Goal: Task Accomplishment & Management: Manage account settings

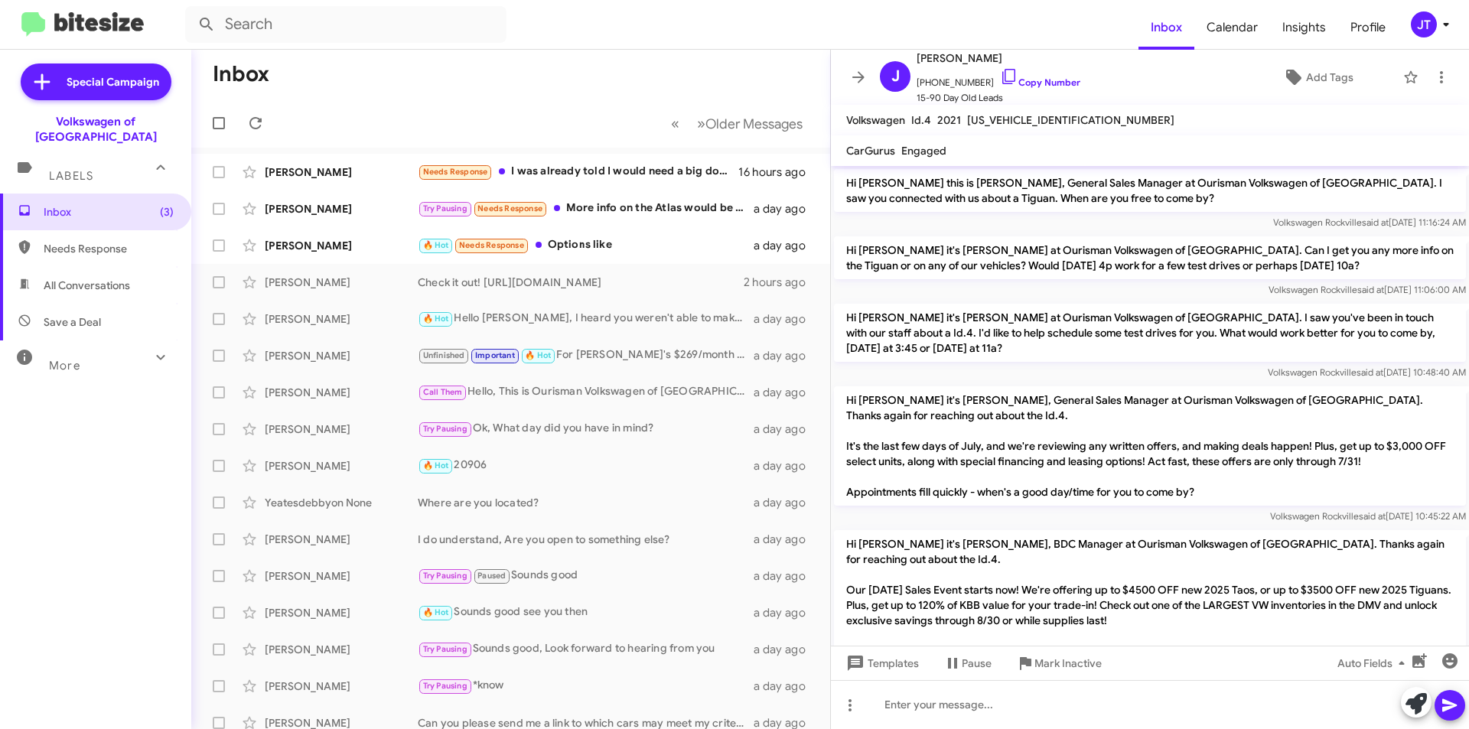
scroll to position [431, 0]
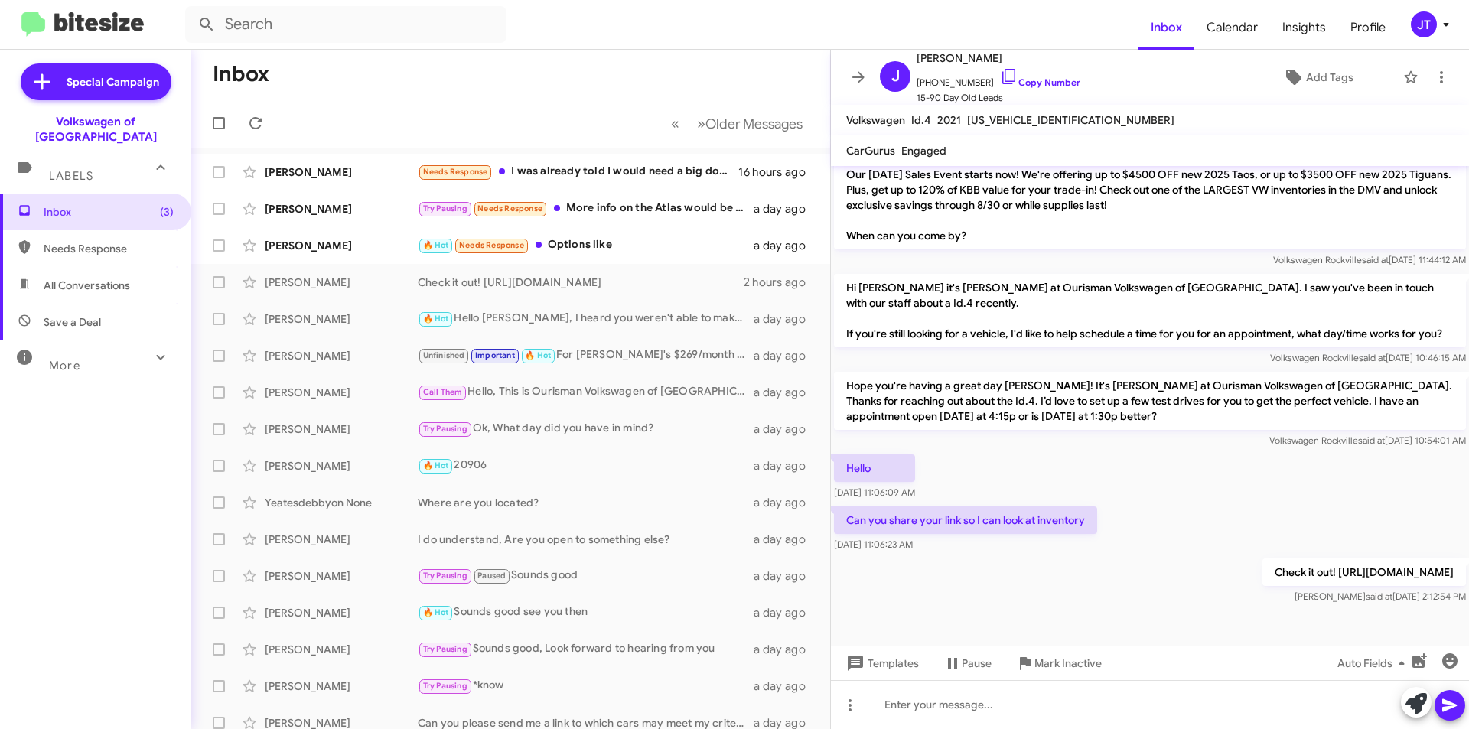
click at [1450, 33] on icon at bounding box center [1446, 24] width 18 height 18
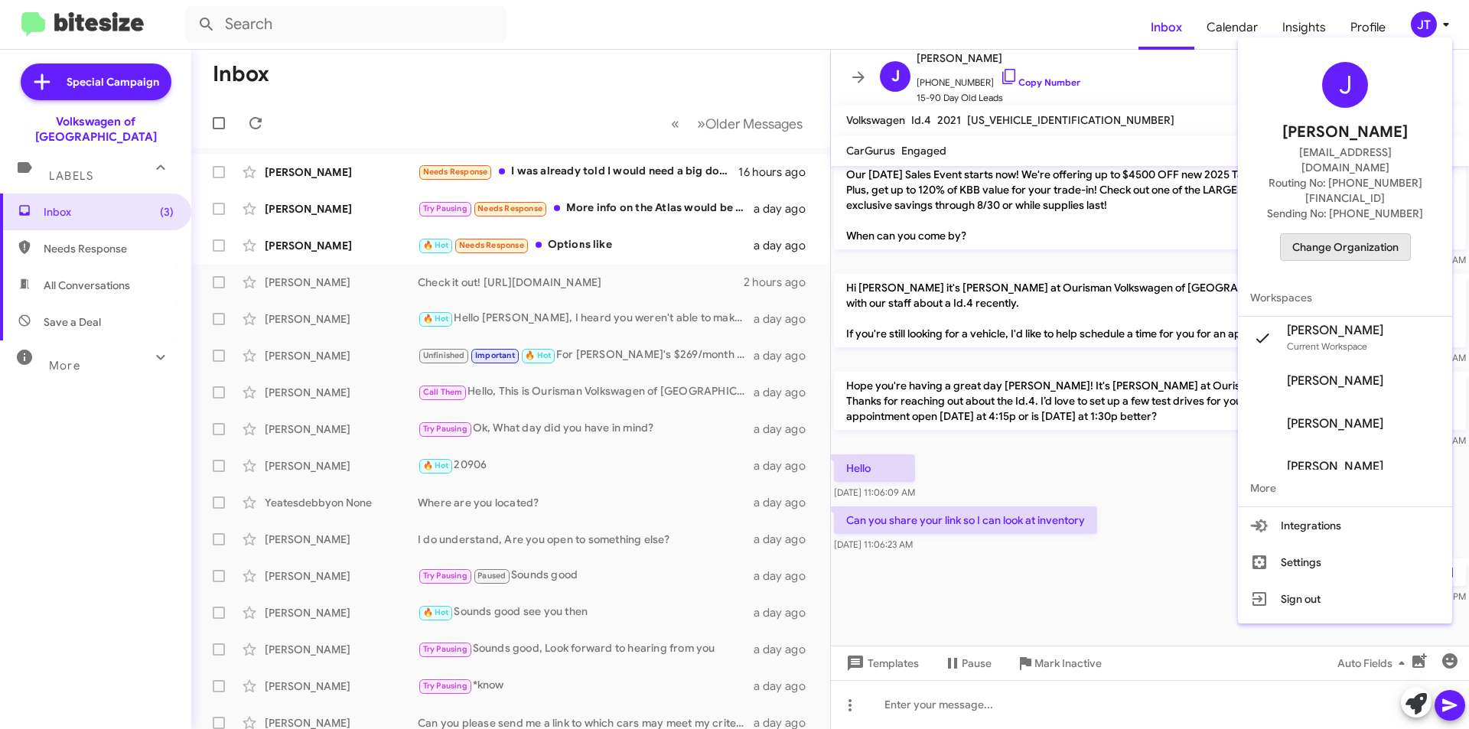
click at [1360, 234] on span "Change Organization" at bounding box center [1345, 247] width 106 height 26
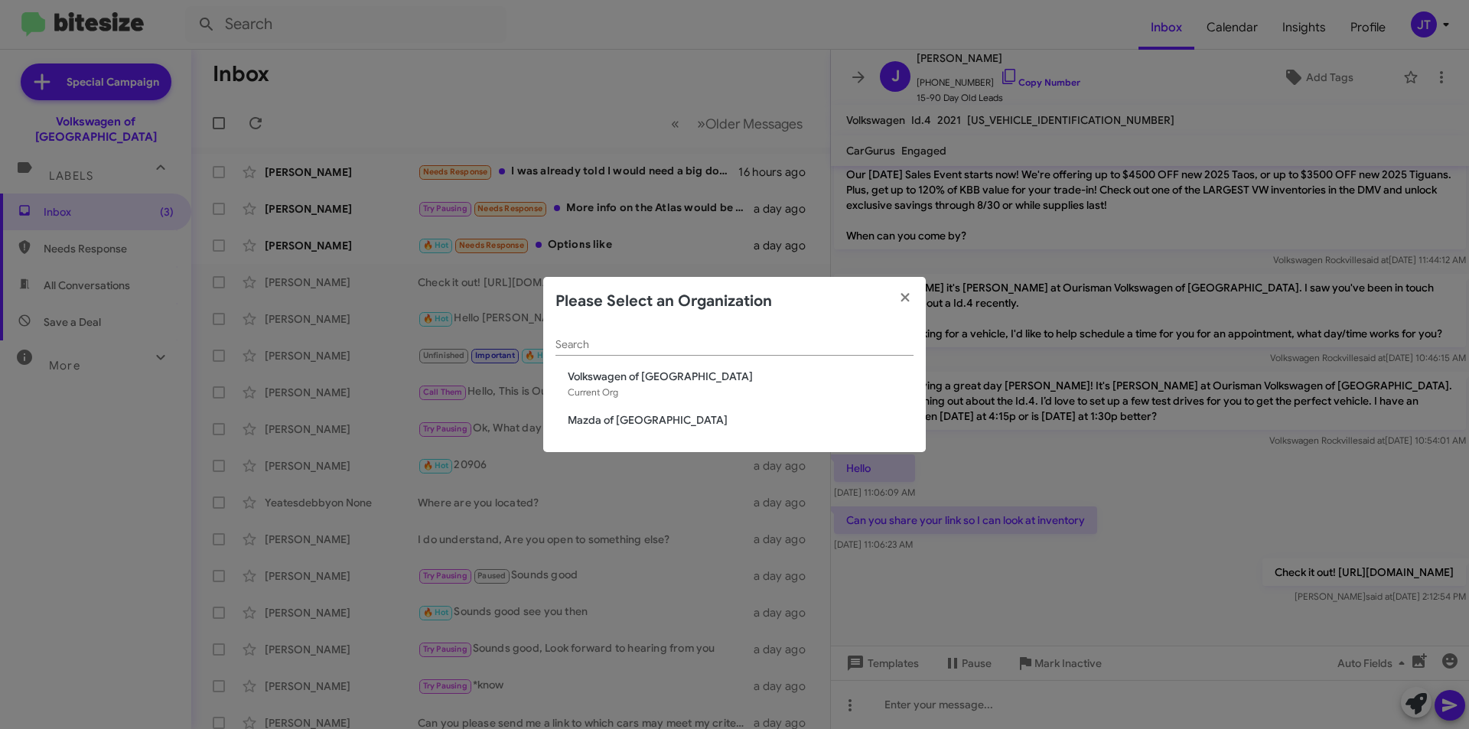
click at [646, 415] on span "Mazda of [GEOGRAPHIC_DATA]" at bounding box center [741, 419] width 346 height 15
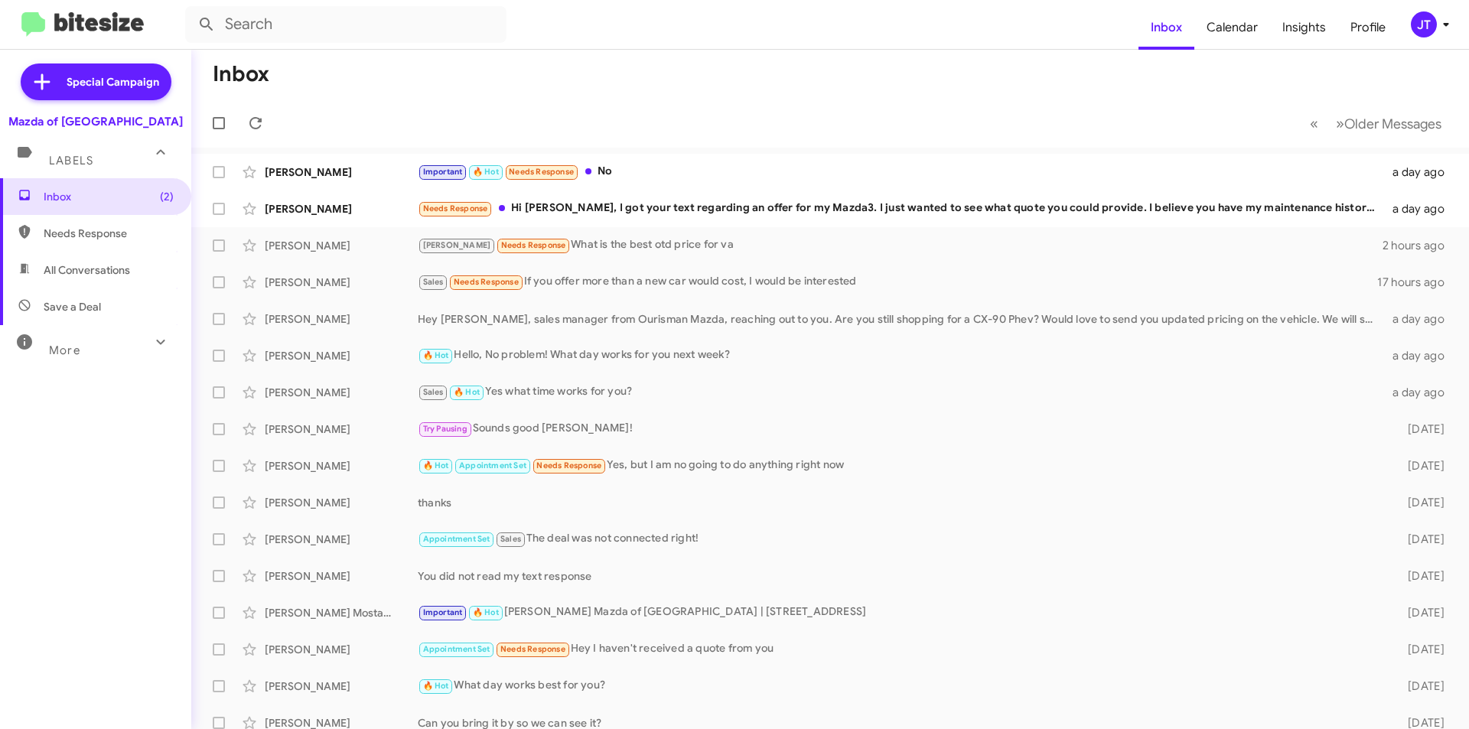
click at [1445, 24] on icon at bounding box center [1445, 25] width 5 height 4
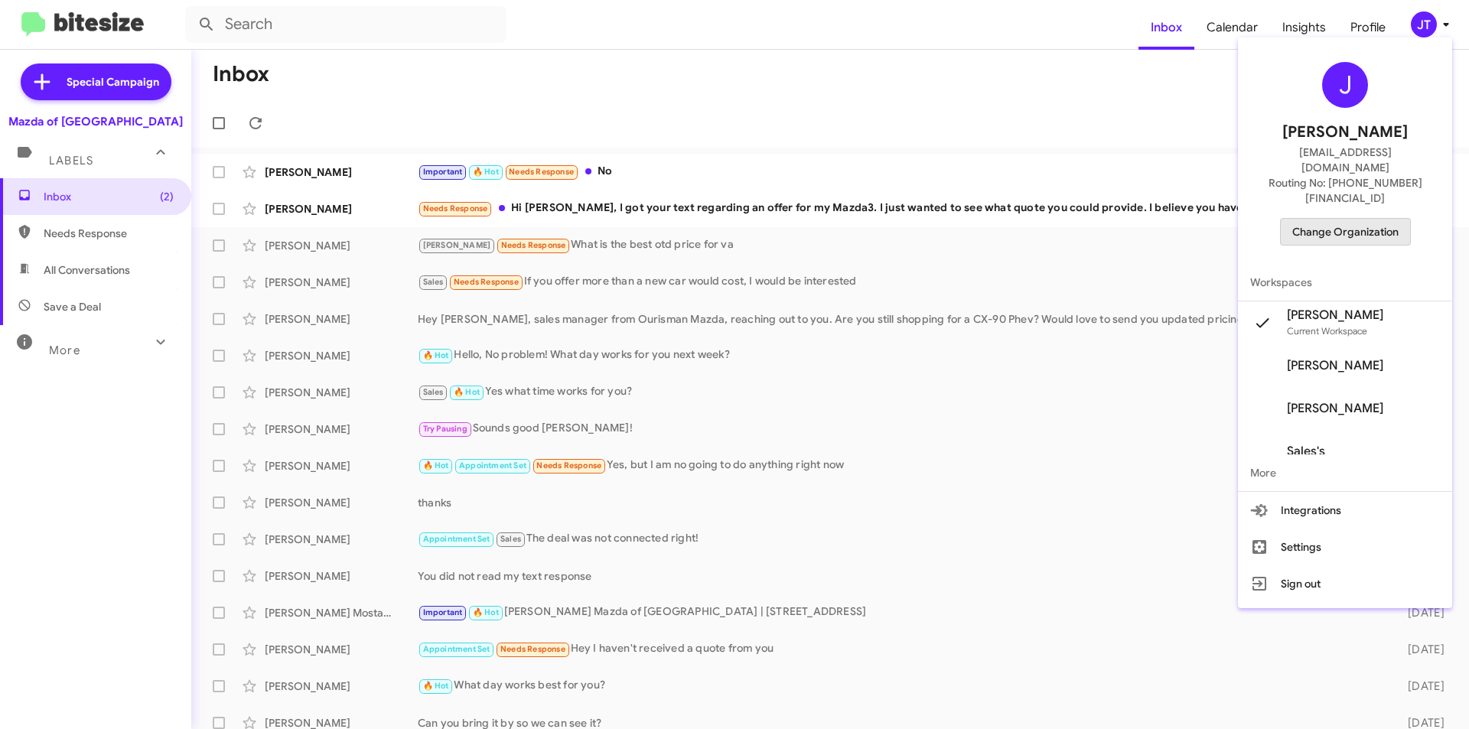
click at [1373, 219] on span "Change Organization" at bounding box center [1345, 232] width 106 height 26
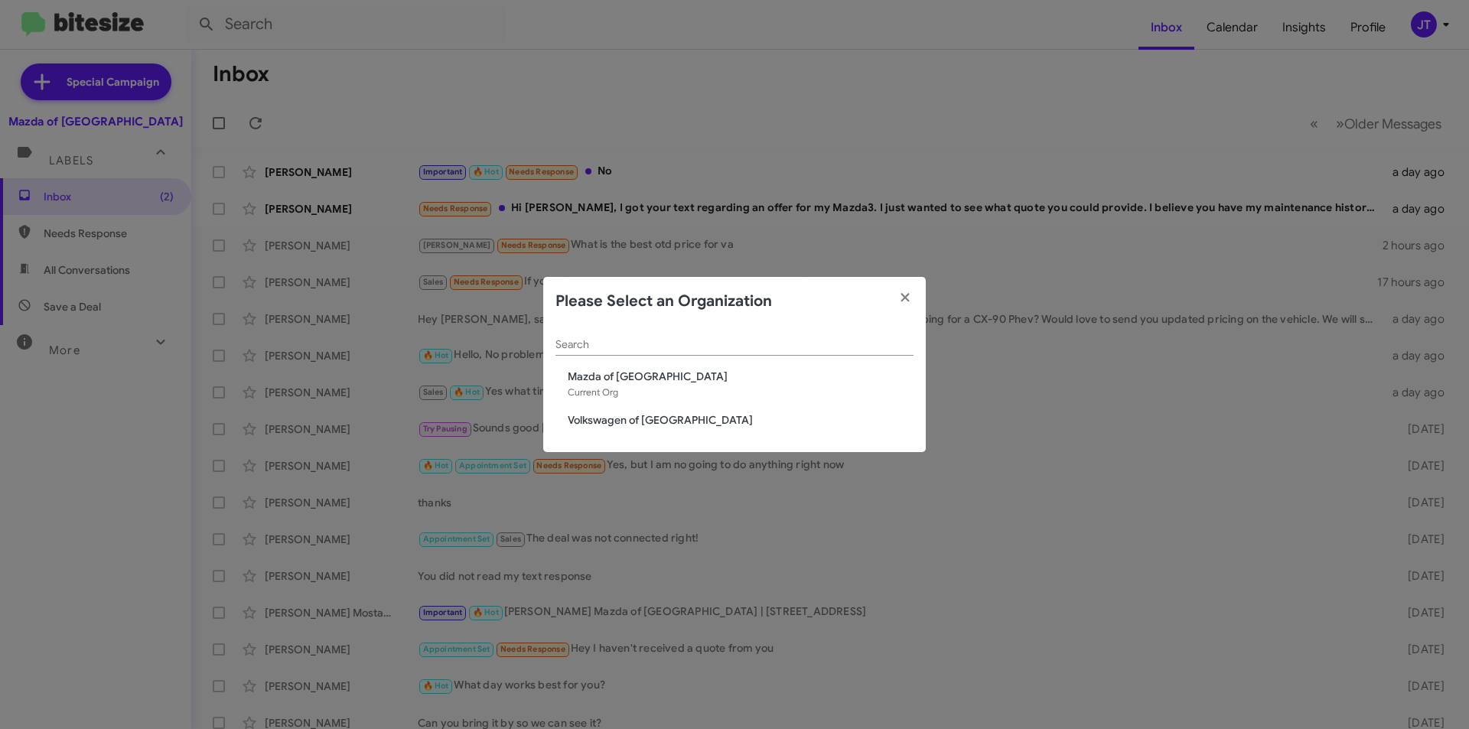
click at [622, 412] on span "Volkswagen of [GEOGRAPHIC_DATA]" at bounding box center [741, 419] width 346 height 15
